Goal: Task Accomplishment & Management: Use online tool/utility

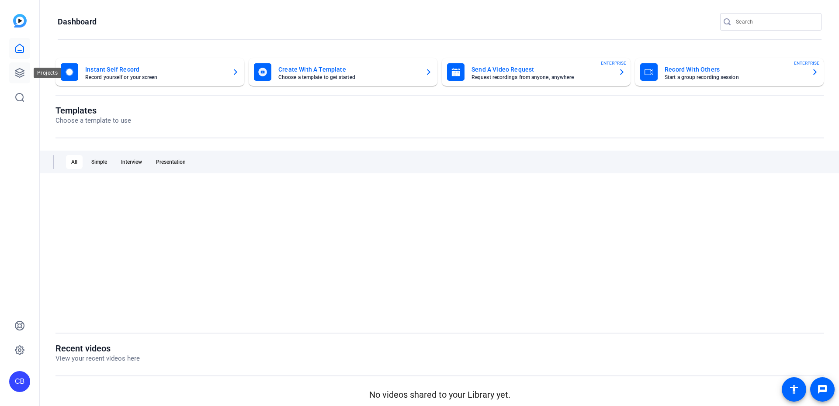
click at [10, 75] on link at bounding box center [19, 72] width 21 height 21
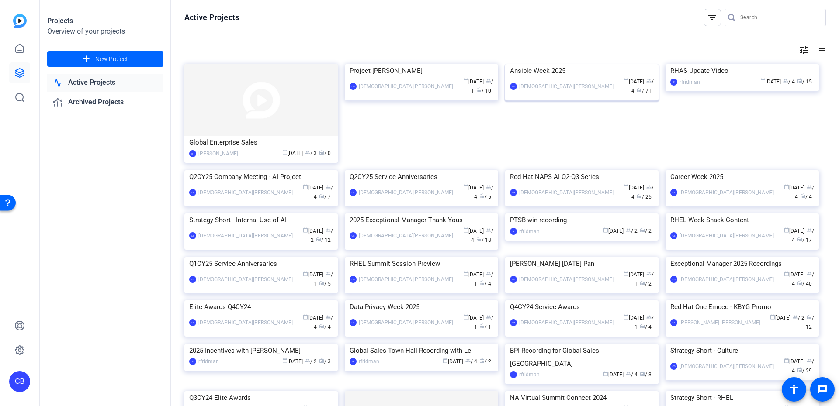
click at [558, 77] on div "Ansible Week 2025" at bounding box center [582, 70] width 144 height 13
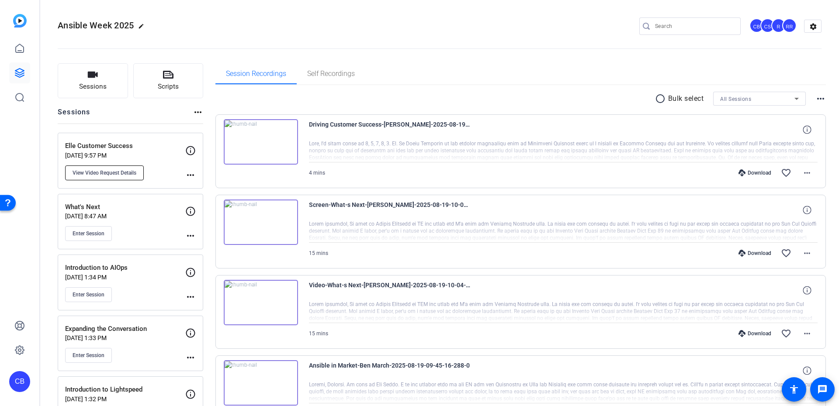
click at [129, 173] on span "View Video Request Details" at bounding box center [105, 173] width 64 height 7
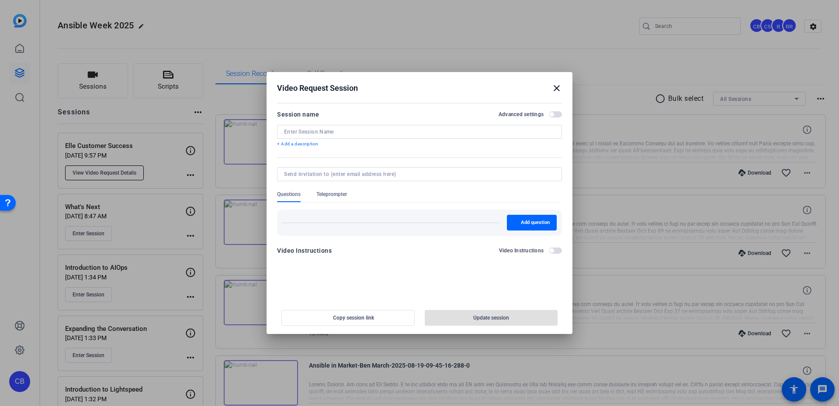
type input "Elle Customer Success"
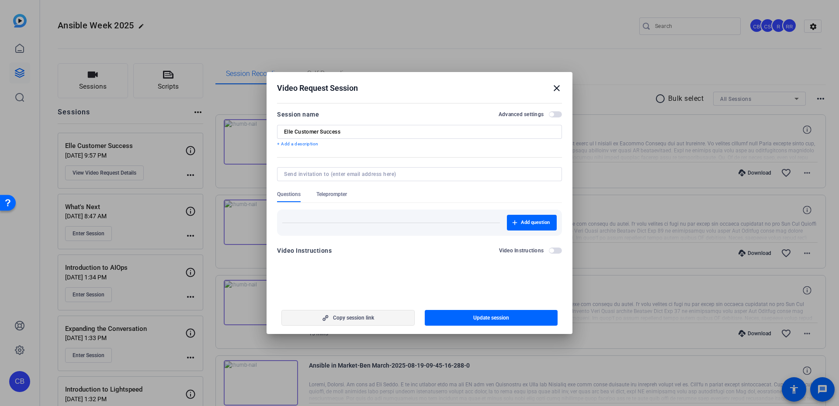
click at [335, 315] on span "Copy session link" at bounding box center [353, 318] width 41 height 7
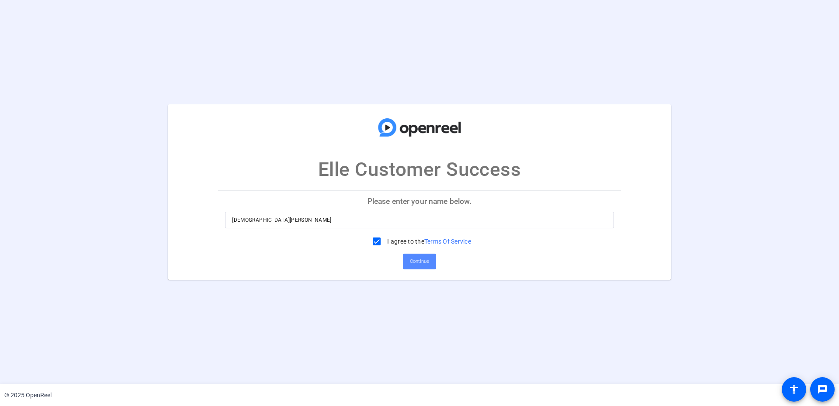
click at [421, 258] on span "Continue" at bounding box center [419, 261] width 19 height 13
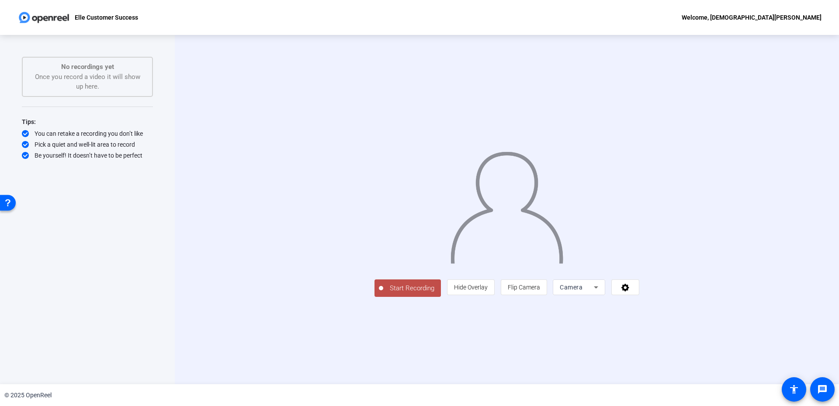
click at [594, 293] on div "Camera" at bounding box center [577, 287] width 34 height 10
click at [674, 336] on span "Screen And Camera" at bounding box center [689, 327] width 45 height 21
